Goal: Task Accomplishment & Management: Manage account settings

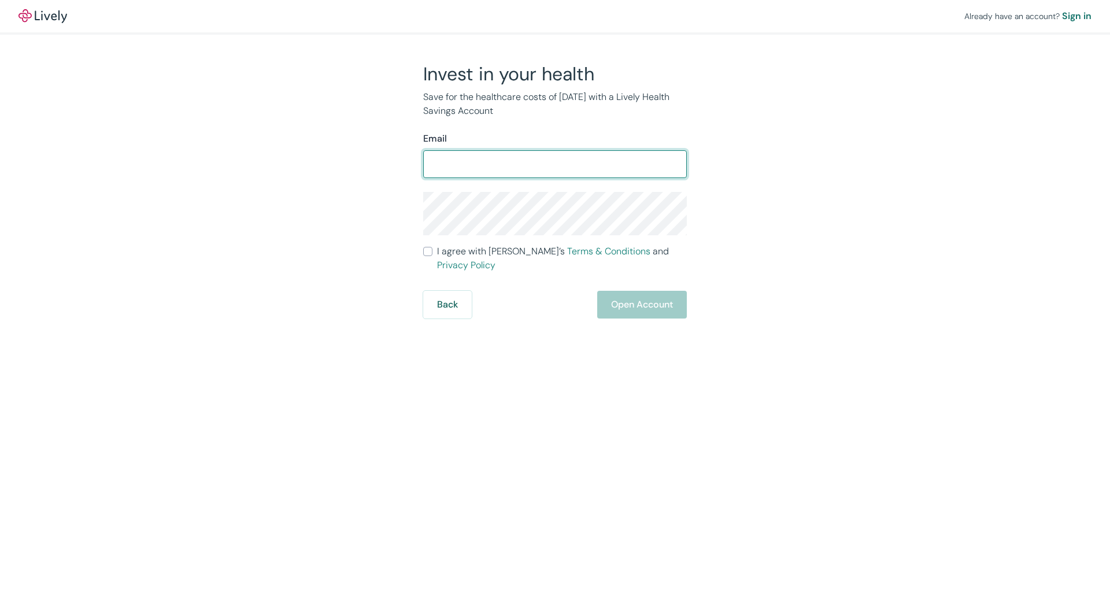
click at [51, 14] on img at bounding box center [42, 16] width 49 height 14
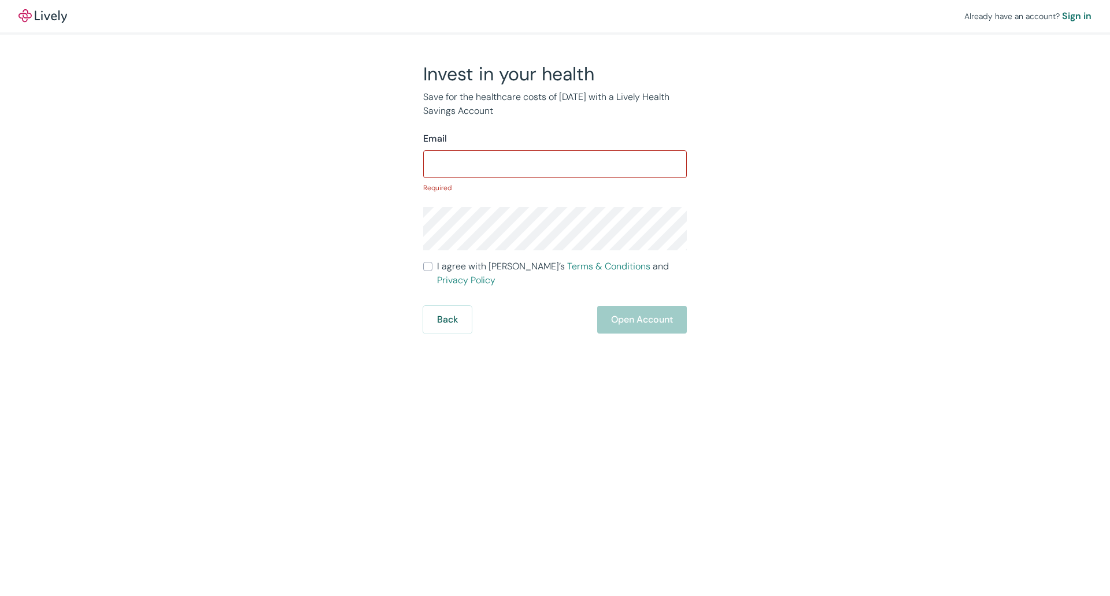
click at [258, 160] on div "Already have an account? Sign in Invest in your health Save for the healthcare …" at bounding box center [555, 167] width 1110 height 334
drag, startPoint x: 36, startPoint y: 31, endPoint x: 53, endPoint y: 13, distance: 24.1
click at [38, 30] on div "Already have an account? Sign in" at bounding box center [555, 16] width 1110 height 32
click at [53, 13] on img at bounding box center [42, 16] width 49 height 14
